Goal: Download file/media

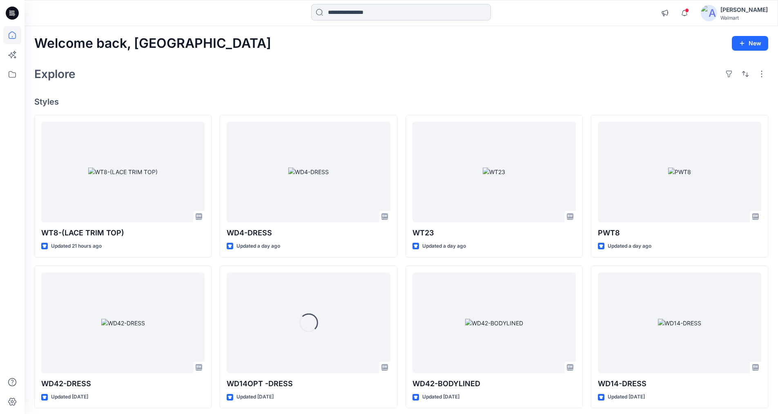
click at [388, 11] on input at bounding box center [401, 12] width 180 height 16
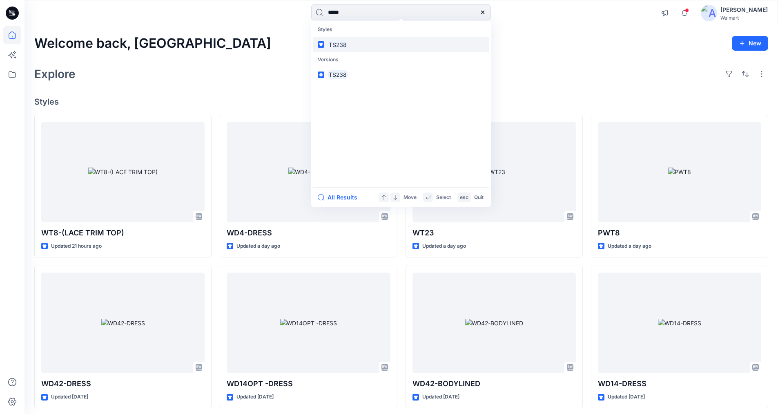
type input "*****"
click at [343, 44] on mark "TS238" at bounding box center [337, 44] width 20 height 9
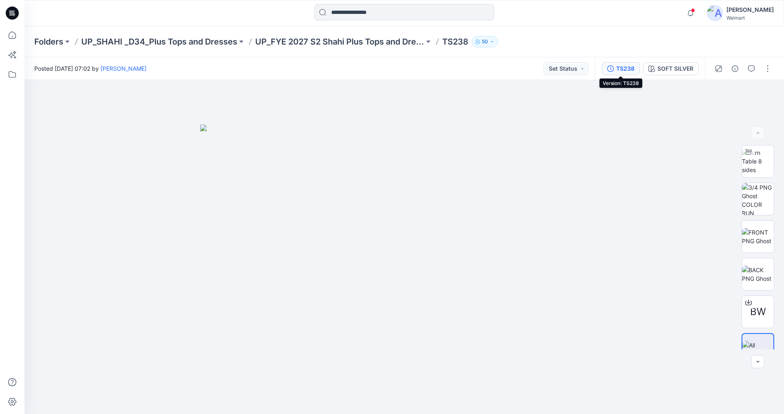
click at [621, 67] on div "TS238" at bounding box center [625, 68] width 18 height 9
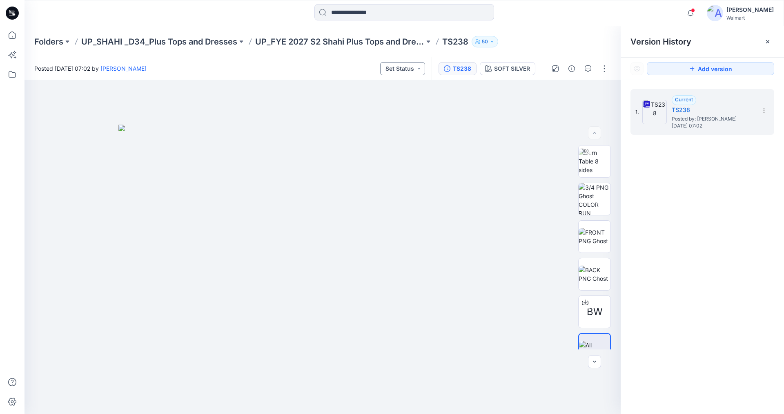
click at [401, 69] on button "Set Status" at bounding box center [402, 68] width 45 height 13
click at [730, 189] on div "1. Current TS238 Posted by: [PERSON_NAME] [DATE] 07:02" at bounding box center [702, 252] width 163 height 345
click at [499, 67] on div "SOFT SILVER" at bounding box center [512, 68] width 36 height 9
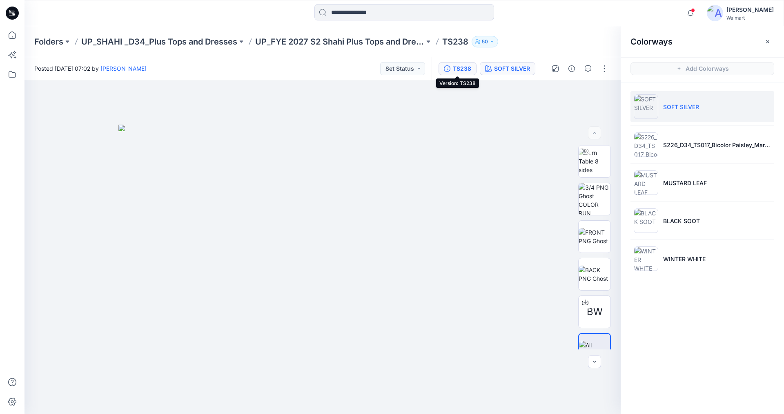
click at [456, 67] on div "TS238" at bounding box center [462, 68] width 18 height 9
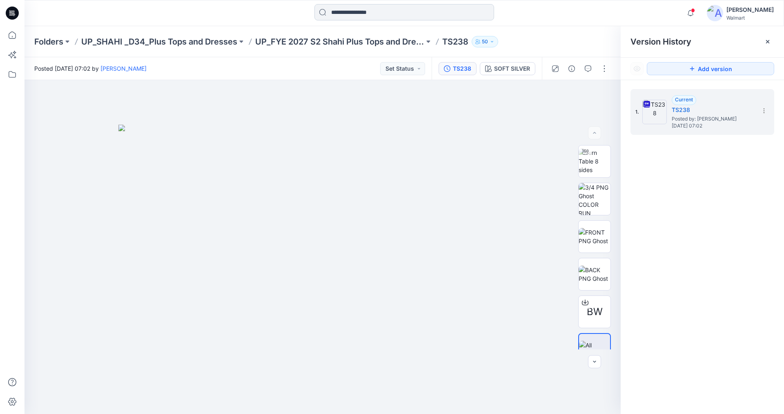
click at [388, 12] on input at bounding box center [404, 12] width 180 height 16
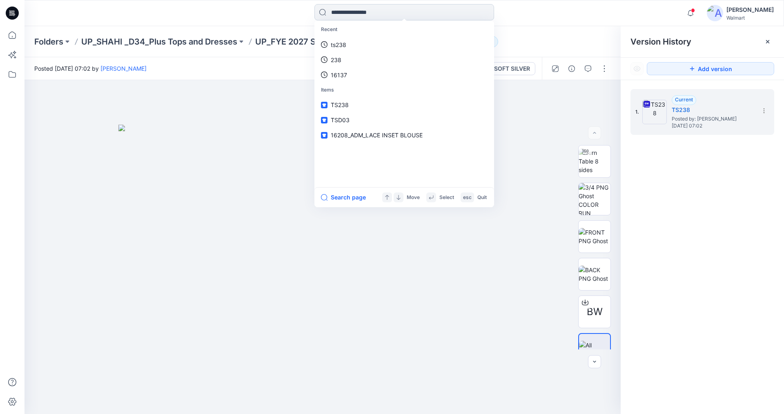
click at [388, 12] on input at bounding box center [404, 12] width 180 height 16
type input "*****"
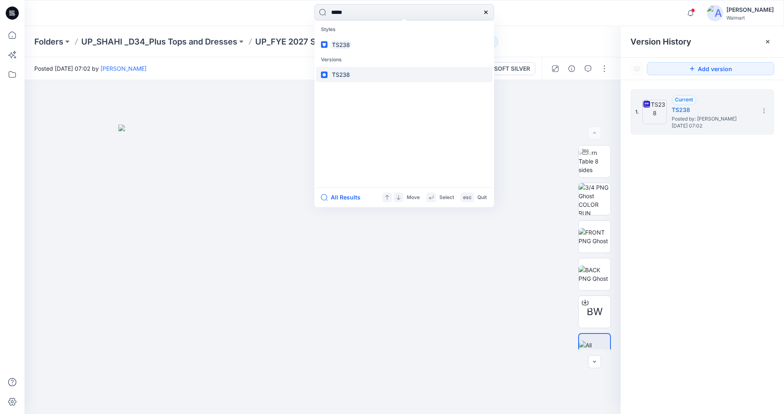
click at [345, 75] on mark "TS238" at bounding box center [341, 74] width 20 height 9
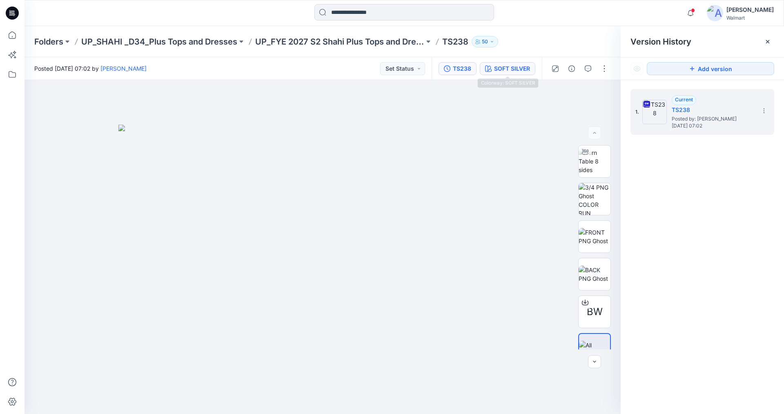
click at [511, 71] on div "SOFT SILVER" at bounding box center [512, 68] width 36 height 9
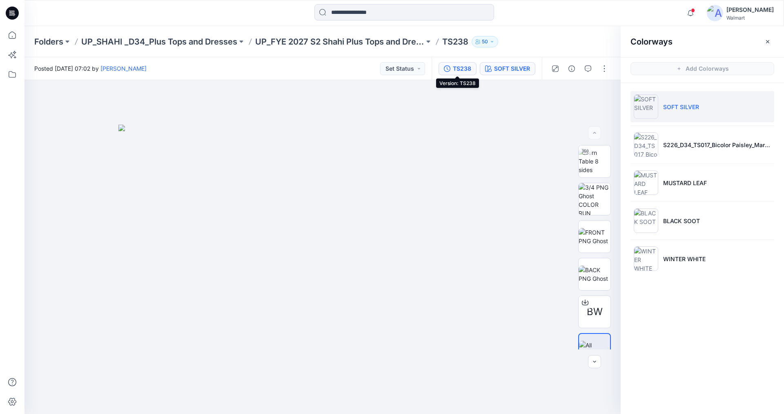
click at [460, 68] on div "TS238" at bounding box center [462, 68] width 18 height 9
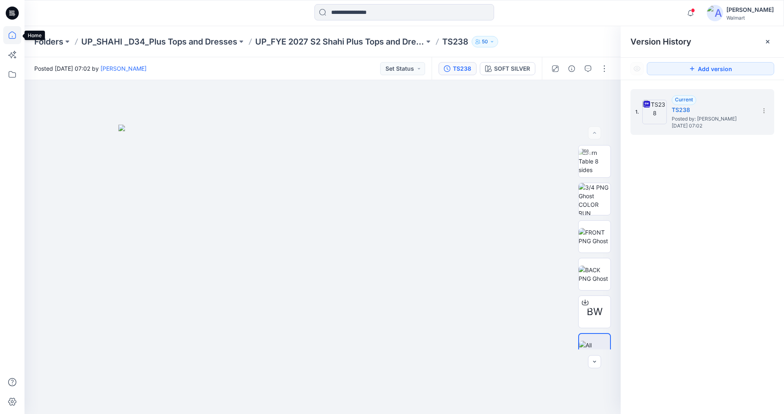
drag, startPoint x: 11, startPoint y: 35, endPoint x: 20, endPoint y: 38, distance: 9.6
click at [11, 35] on icon at bounding box center [12, 35] width 18 height 18
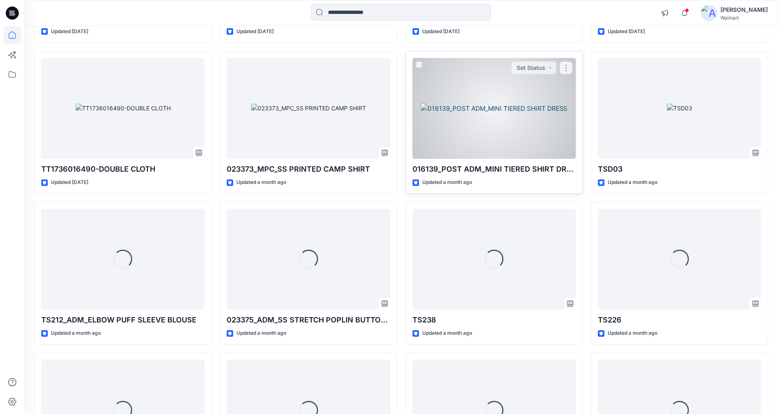
scroll to position [1745, 0]
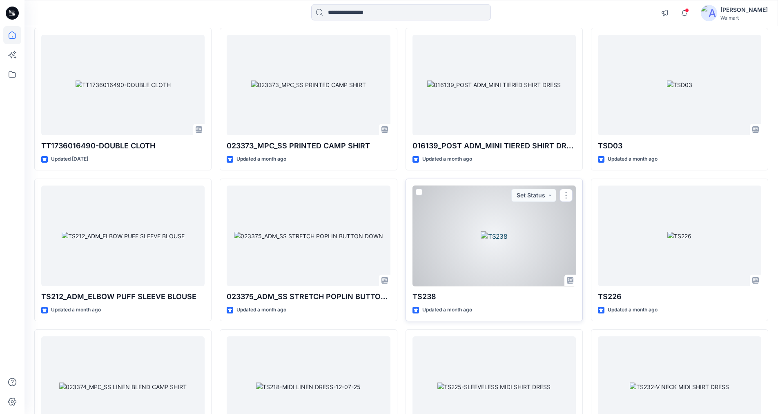
click at [483, 229] on div at bounding box center [493, 235] width 163 height 101
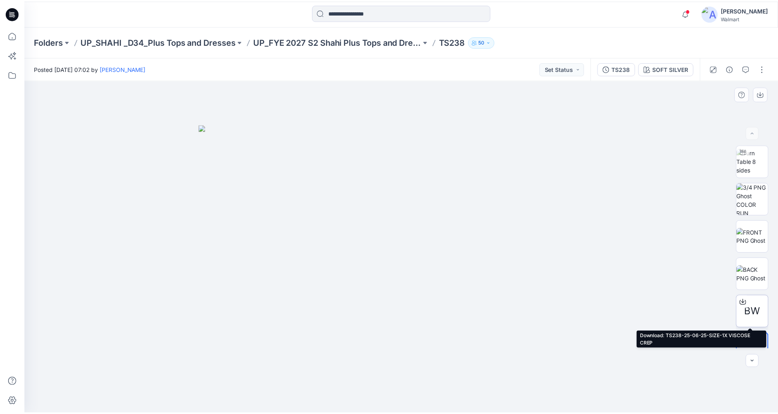
scroll to position [16, 0]
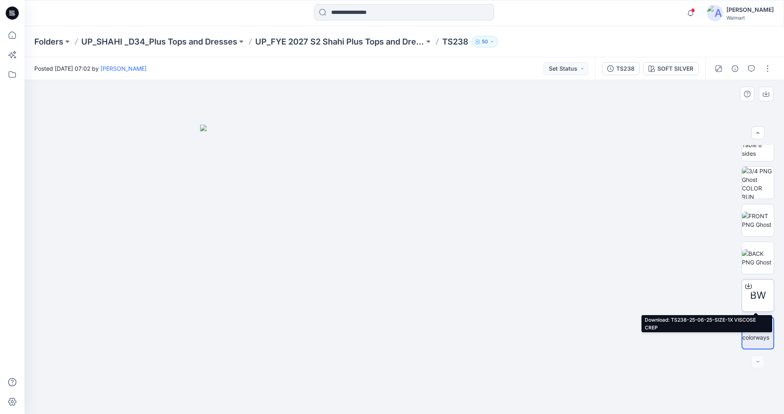
click at [752, 287] on div at bounding box center [748, 285] width 13 height 13
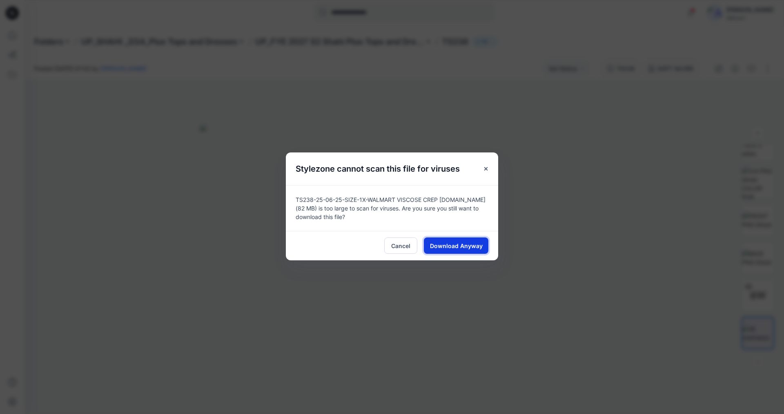
click at [468, 243] on span "Download Anyway" at bounding box center [456, 245] width 53 height 9
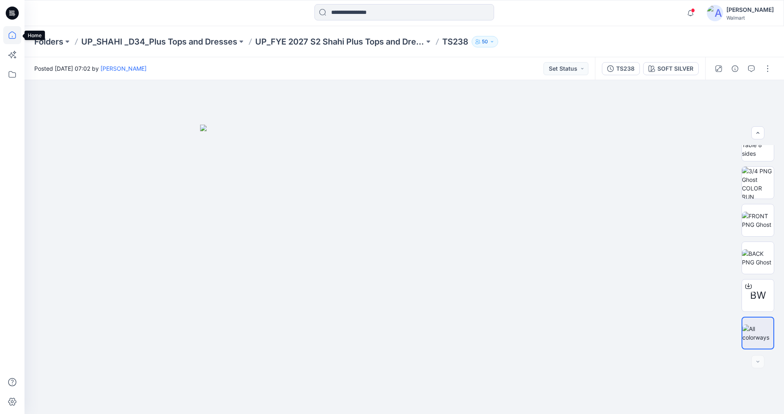
click at [13, 34] on icon at bounding box center [12, 35] width 18 height 18
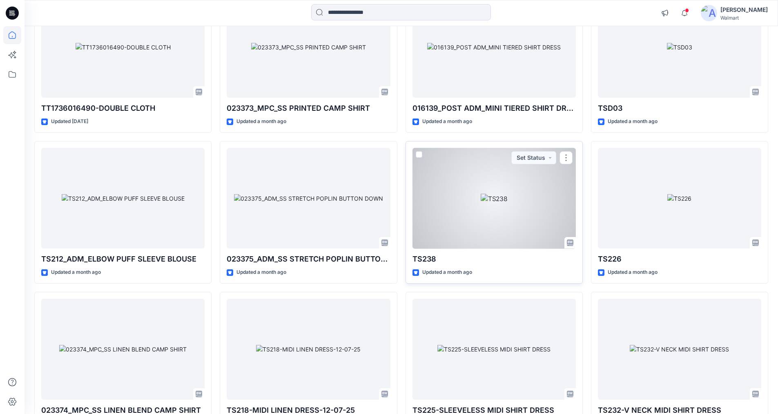
scroll to position [1732, 0]
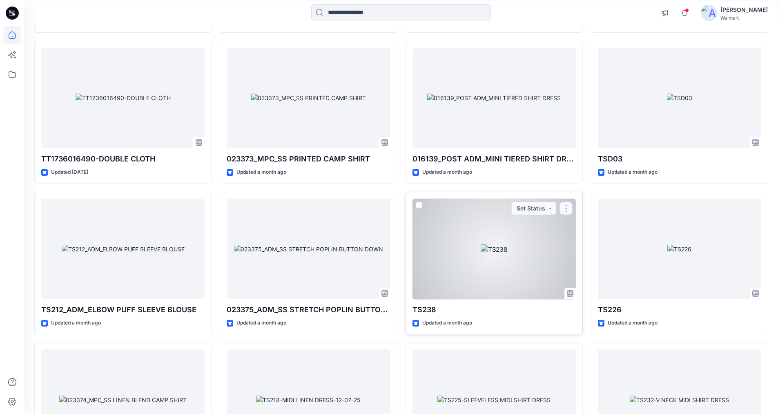
click at [565, 207] on button "button" at bounding box center [565, 208] width 13 height 13
click at [494, 239] on div at bounding box center [493, 248] width 163 height 101
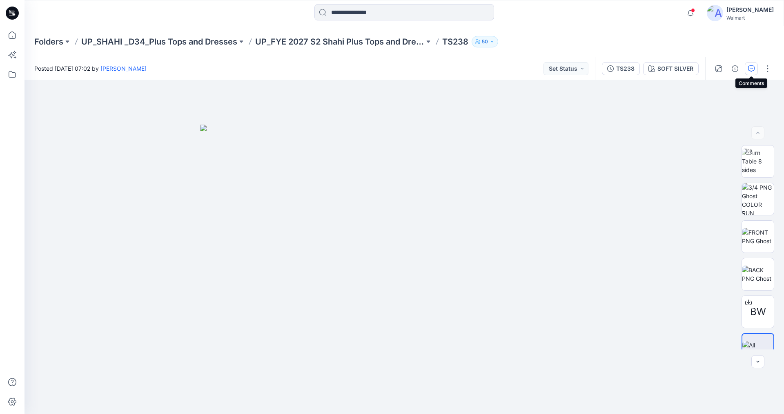
click at [751, 70] on icon "button" at bounding box center [751, 68] width 7 height 7
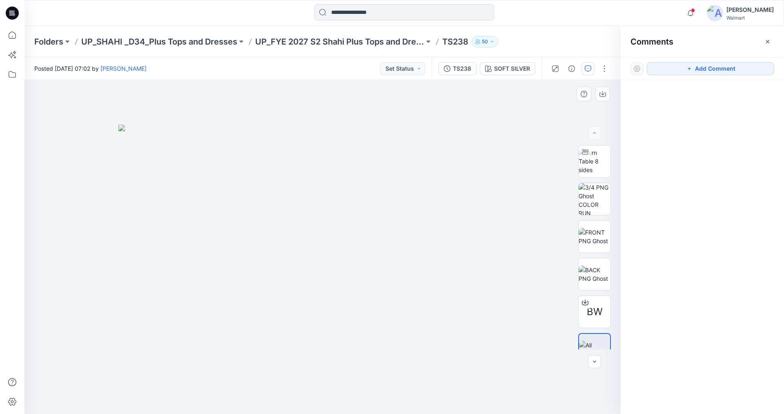
click at [362, 225] on img at bounding box center [322, 269] width 408 height 289
